Goal: Entertainment & Leisure: Consume media (video, audio)

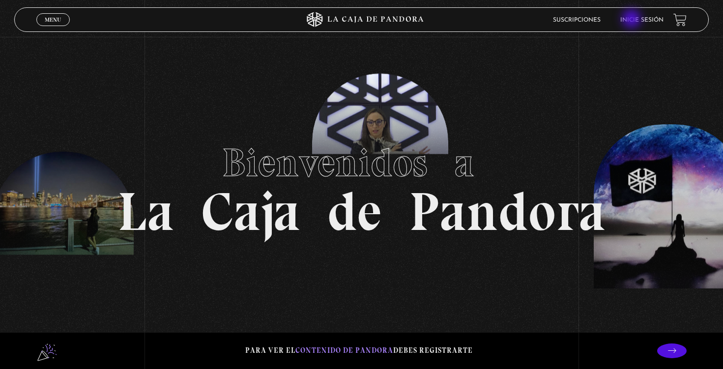
click at [635, 20] on link "Inicie sesión" at bounding box center [641, 20] width 43 height 6
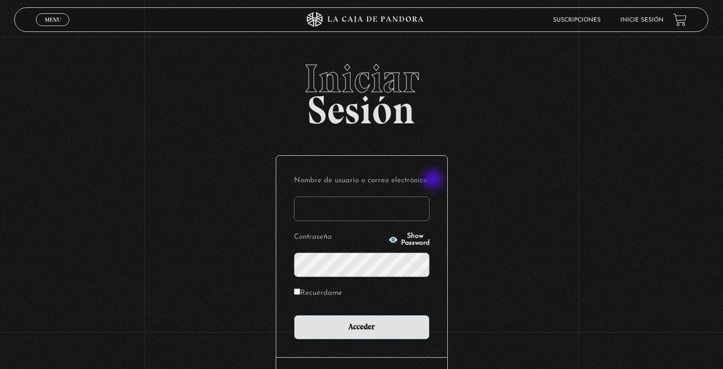
type input "josebj1179@gmail.com"
click at [361, 326] on input "Acceder" at bounding box center [362, 327] width 136 height 25
click at [297, 294] on input "Recuérdame" at bounding box center [297, 292] width 6 height 6
checkbox input "true"
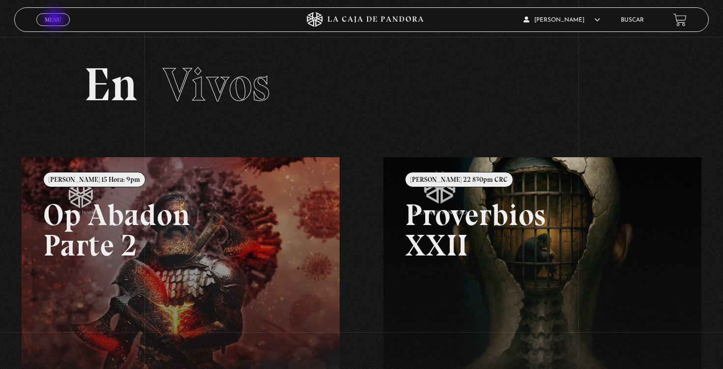
click at [56, 20] on span "Menu" at bounding box center [53, 20] width 16 height 6
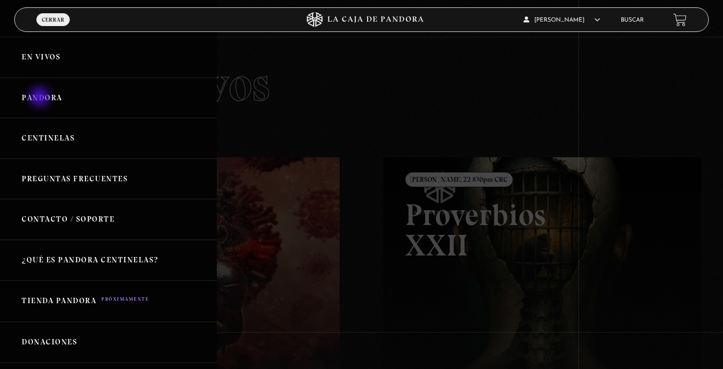
click at [41, 98] on link "Pandora" at bounding box center [108, 98] width 217 height 41
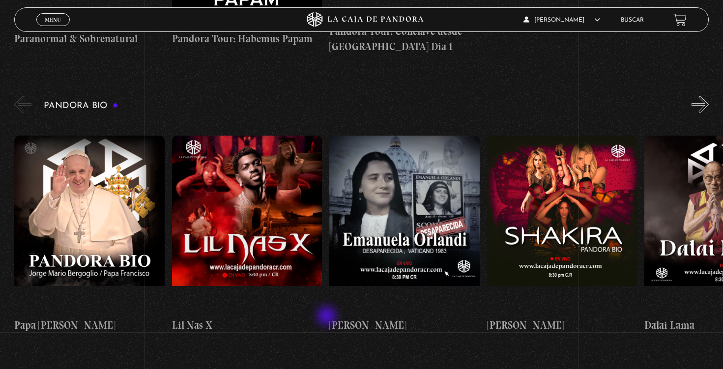
scroll to position [1511, 0]
click at [584, 148] on figure at bounding box center [562, 224] width 150 height 177
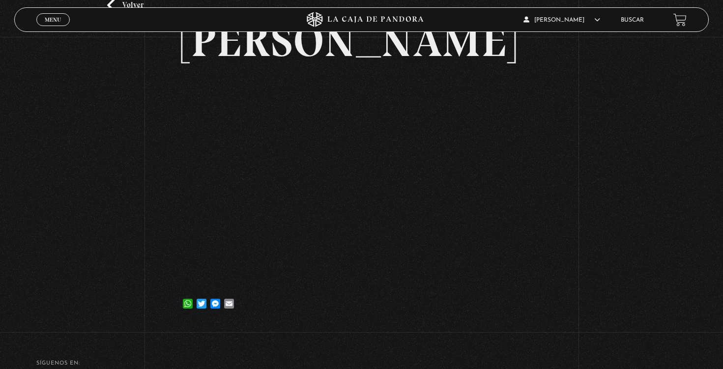
scroll to position [67, 0]
